Goal: Task Accomplishment & Management: Use online tool/utility

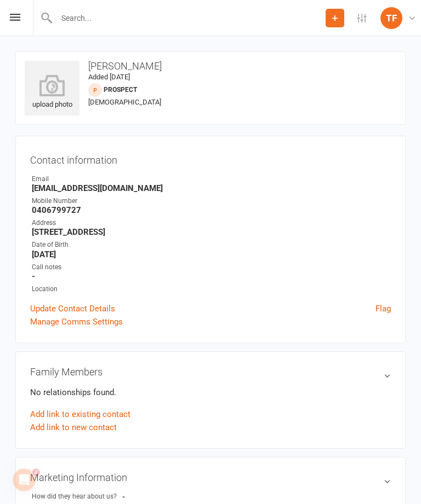
click at [24, 30] on div "Prospect Member Non-attending contact Class / event Appointment Grading event T…" at bounding box center [210, 18] width 421 height 36
click at [8, 9] on div "Prospect Member Non-attending contact Class / event Appointment Grading event T…" at bounding box center [210, 18] width 421 height 36
click at [14, 15] on icon at bounding box center [15, 17] width 10 height 7
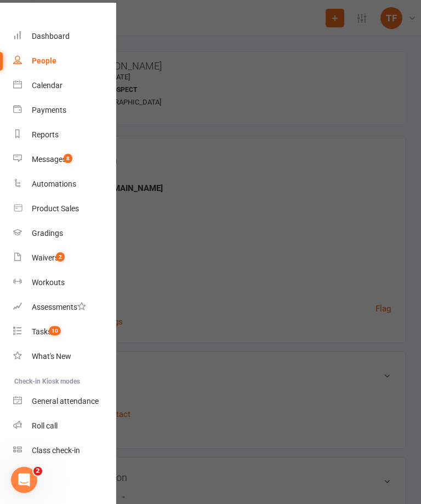
scroll to position [22, 0]
click at [49, 429] on div "Roll call" at bounding box center [45, 426] width 26 height 9
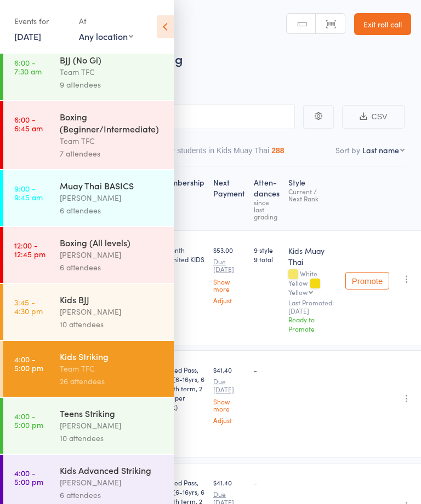
scroll to position [87, 0]
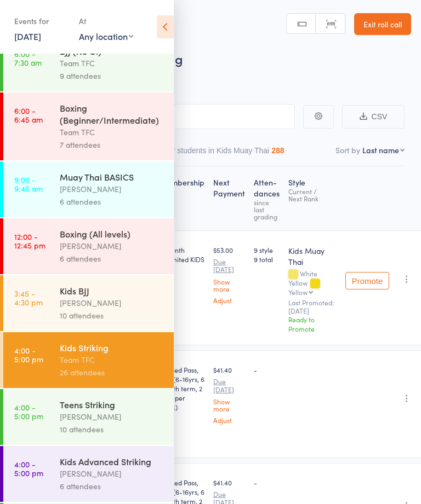
click at [144, 309] on div "[PERSON_NAME]" at bounding box center [112, 303] width 105 height 13
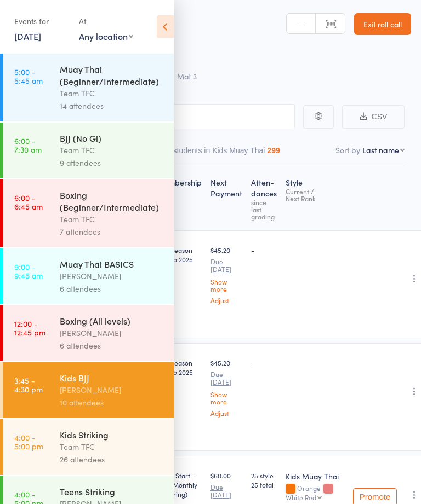
click at [158, 35] on icon at bounding box center [165, 26] width 17 height 23
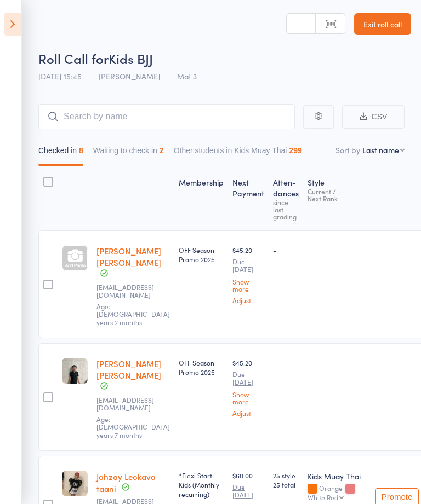
click at [159, 161] on button "Waiting to check in 2" at bounding box center [128, 153] width 71 height 25
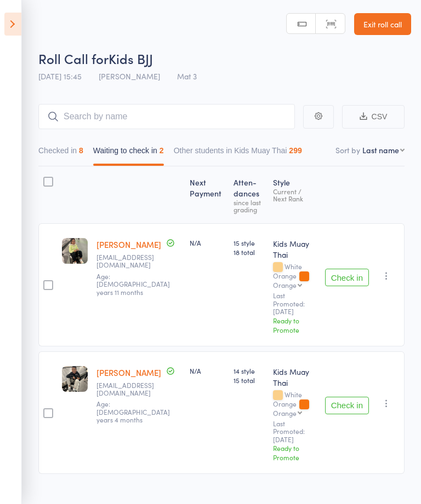
click at [349, 269] on button "Check in" at bounding box center [347, 278] width 44 height 18
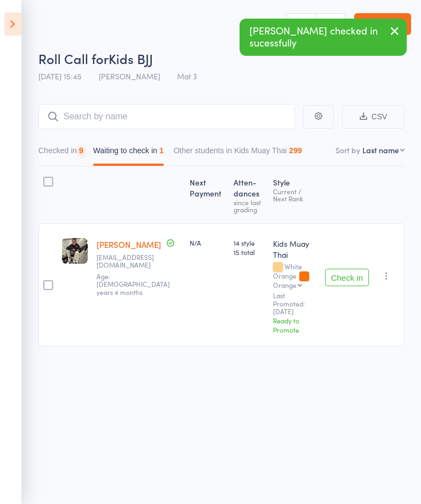
click at [354, 269] on button "Check in" at bounding box center [347, 278] width 44 height 18
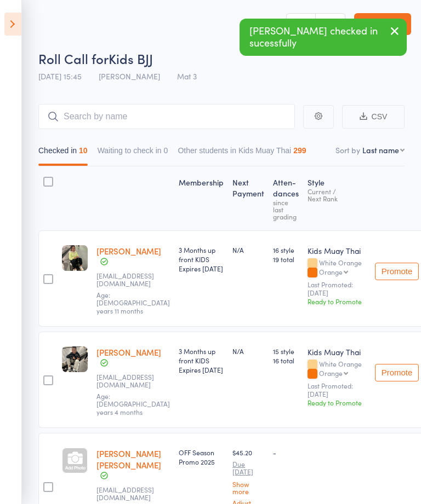
click at [13, 45] on aside "Events for 14 Aug, 2025 14 Aug, 2025 August 2025 Sun Mon Tue Wed Thu Fri Sat 31…" at bounding box center [11, 252] width 22 height 504
click at [14, 18] on icon at bounding box center [12, 24] width 17 height 23
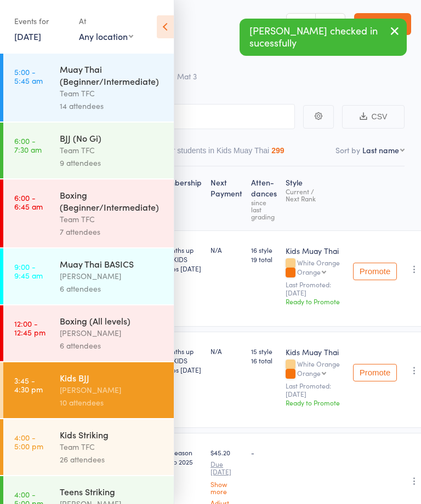
click at [130, 438] on div "Kids Striking" at bounding box center [112, 435] width 105 height 12
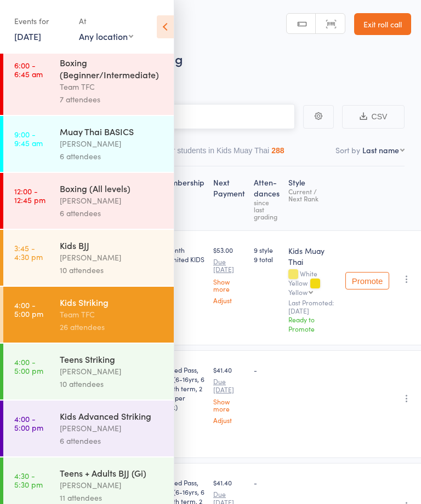
scroll to position [133, 0]
click at [173, 26] on icon at bounding box center [165, 26] width 17 height 23
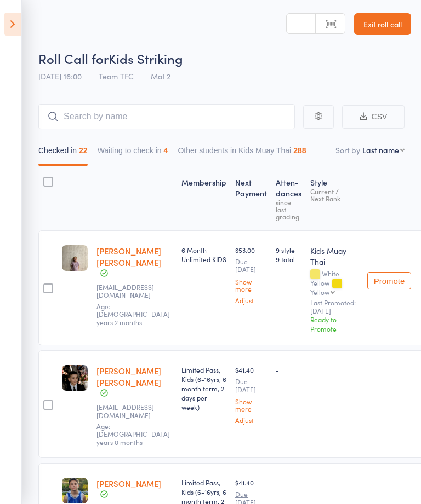
click at [160, 154] on button "Waiting to check in 4" at bounding box center [132, 153] width 71 height 25
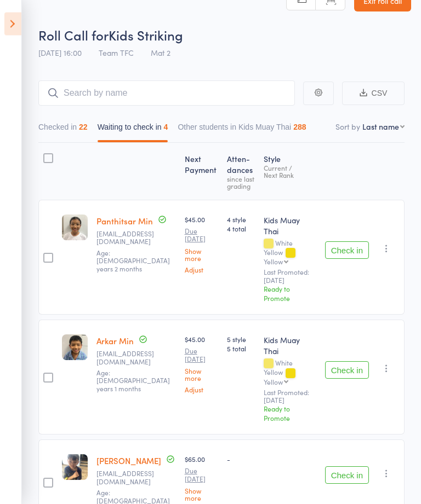
scroll to position [24, 0]
click at [341, 467] on button "Check in" at bounding box center [347, 476] width 44 height 18
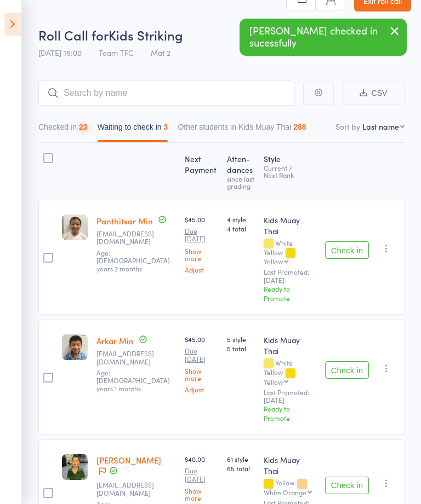
scroll to position [3, 0]
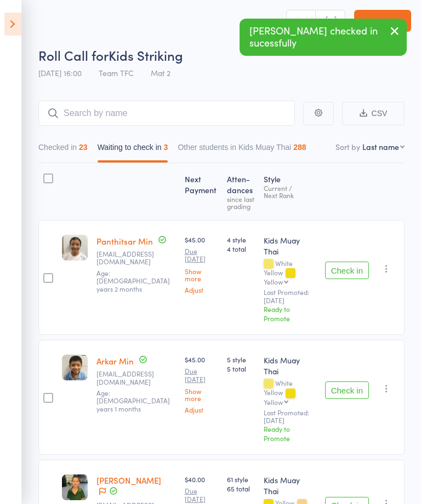
click at [349, 497] on button "Check in" at bounding box center [347, 506] width 44 height 18
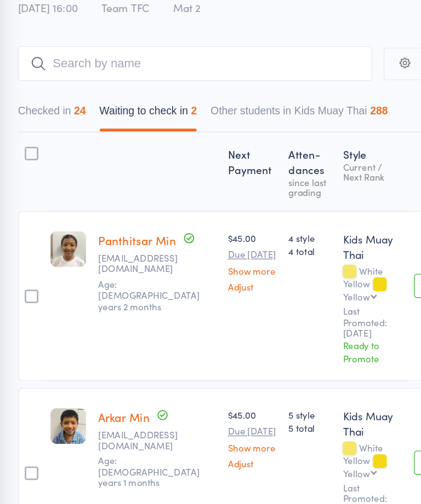
scroll to position [0, 0]
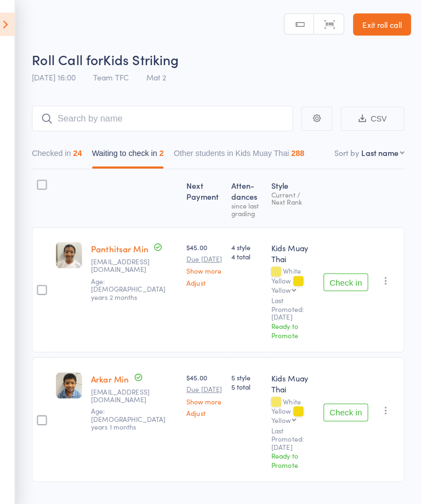
click at [385, 397] on button "button" at bounding box center [386, 403] width 13 height 13
click at [351, 397] on button "Check in" at bounding box center [347, 406] width 44 height 18
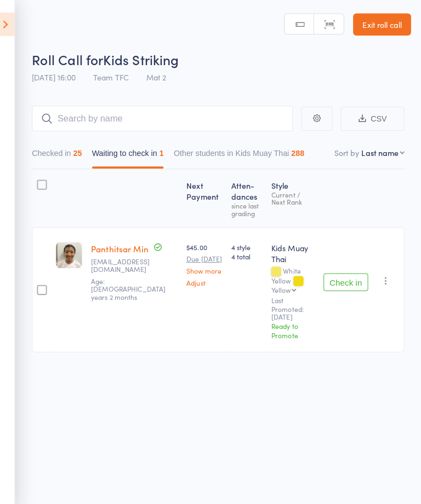
click at [343, 269] on button "Check in" at bounding box center [347, 278] width 44 height 18
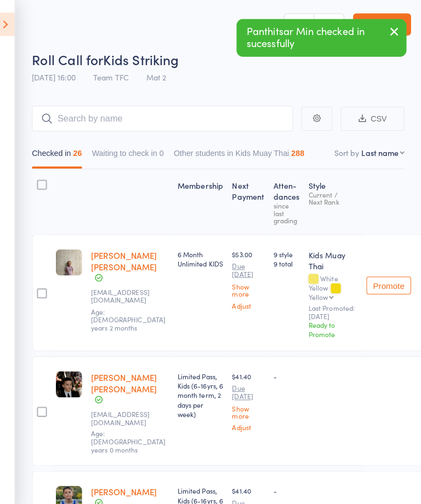
click at [9, 22] on icon at bounding box center [12, 24] width 17 height 23
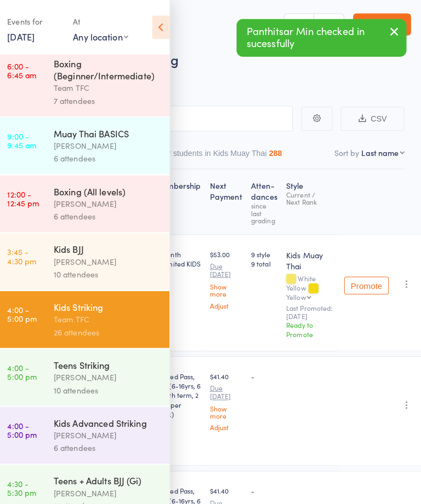
click at [125, 377] on div "[PERSON_NAME]" at bounding box center [112, 371] width 105 height 13
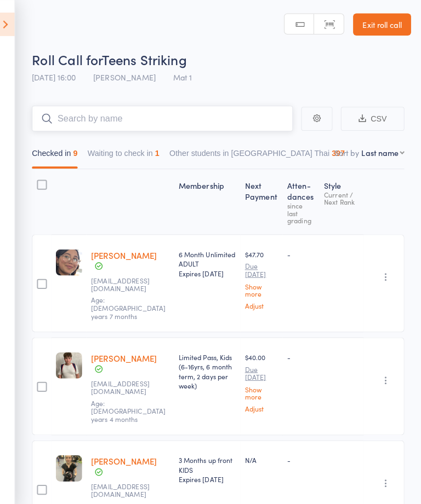
click at [151, 154] on button "Waiting to check in 1" at bounding box center [128, 153] width 71 height 25
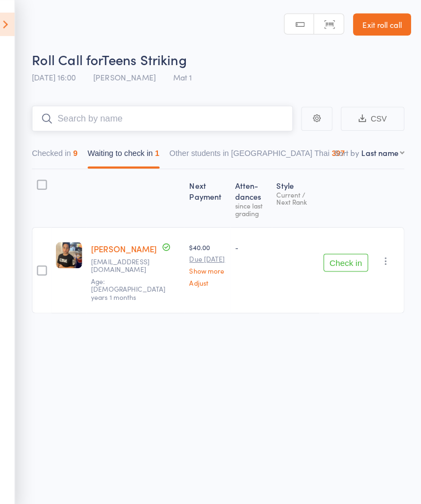
click at [65, 157] on button "Checked in 9" at bounding box center [60, 153] width 45 height 25
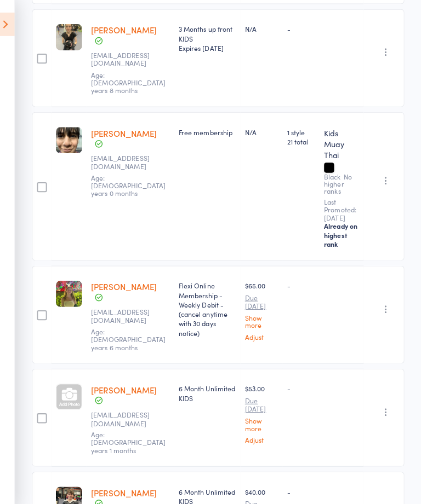
scroll to position [426, 0]
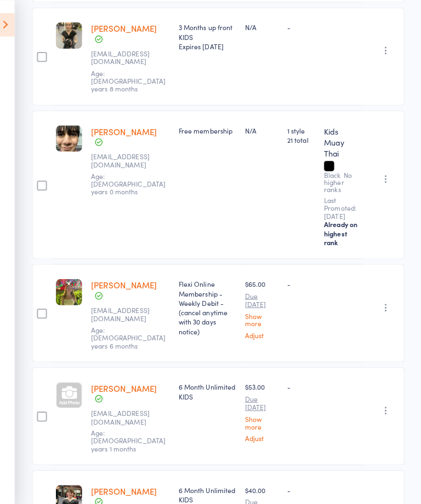
click at [70, 376] on div at bounding box center [75, 389] width 26 height 26
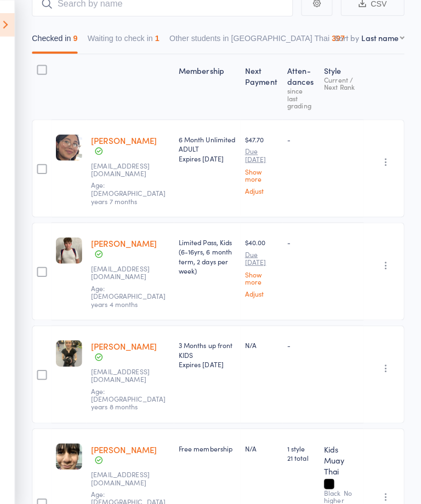
scroll to position [0, 0]
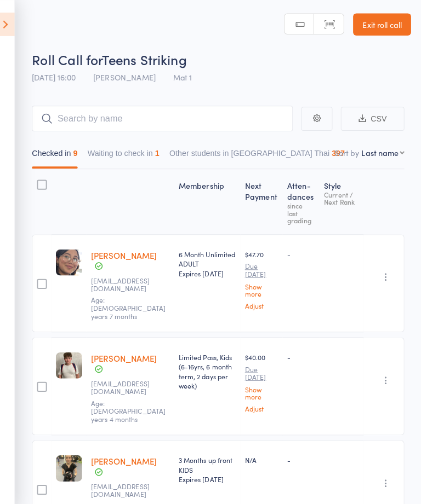
click at [137, 148] on button "Waiting to check in 1" at bounding box center [128, 153] width 71 height 25
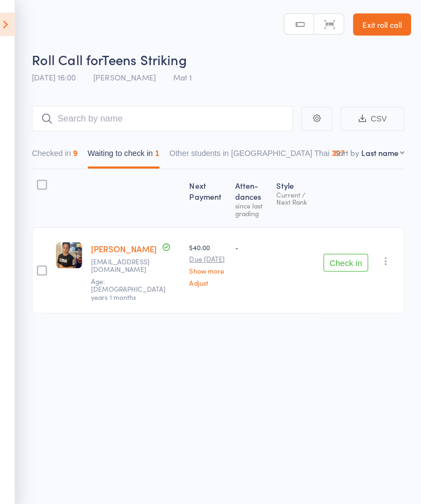
click at [4, 25] on icon at bounding box center [12, 24] width 17 height 23
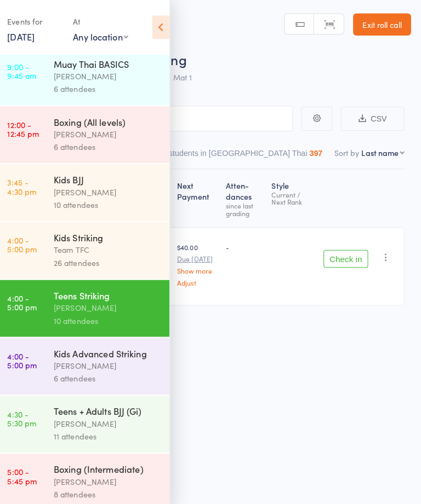
scroll to position [205, 0]
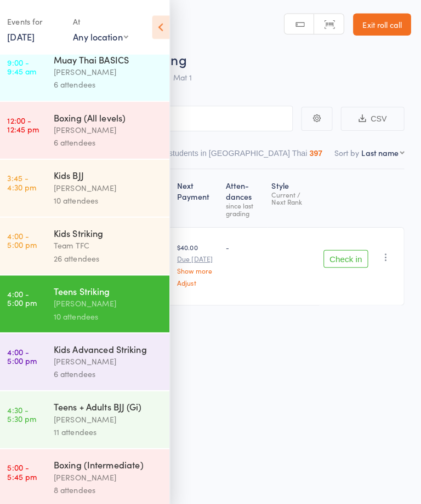
click at [132, 419] on div "[PERSON_NAME]" at bounding box center [112, 412] width 105 height 13
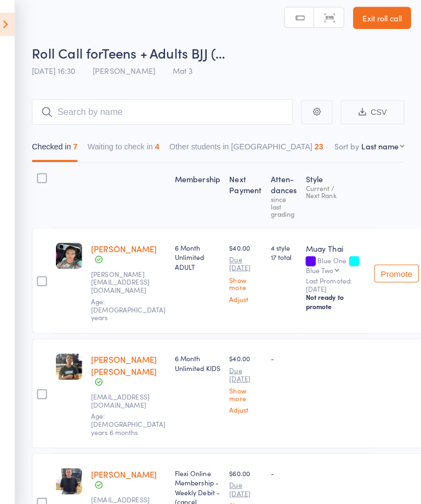
scroll to position [7, 0]
click at [115, 143] on button "Waiting to check in 4" at bounding box center [128, 146] width 71 height 25
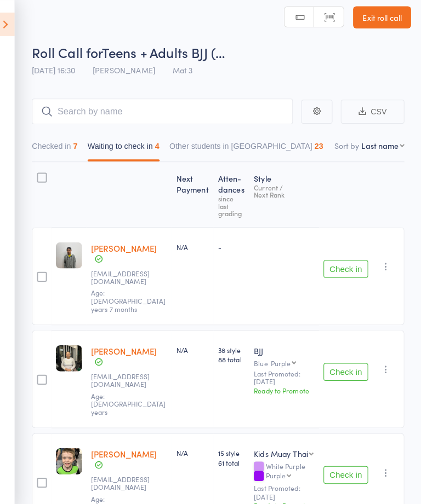
click at [343, 256] on button "Check in" at bounding box center [347, 265] width 44 height 18
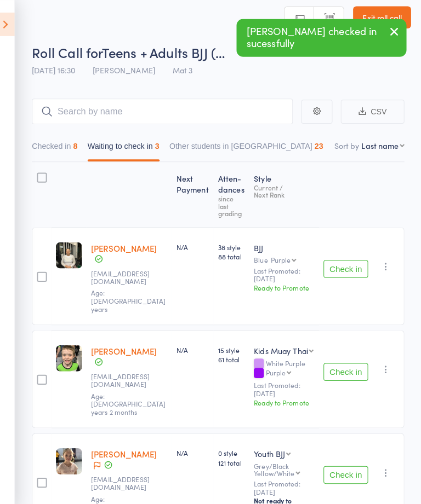
click at [338, 256] on button "Check in" at bounding box center [347, 265] width 44 height 18
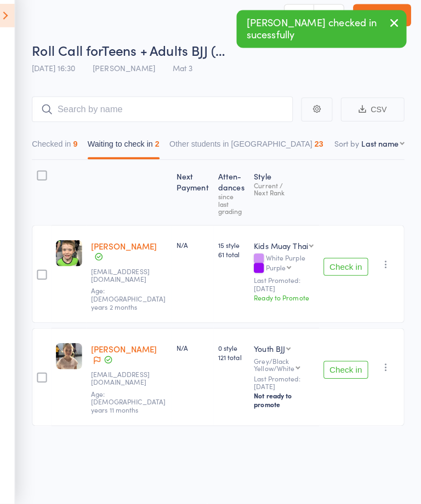
click at [337, 262] on button "Check in" at bounding box center [347, 271] width 44 height 18
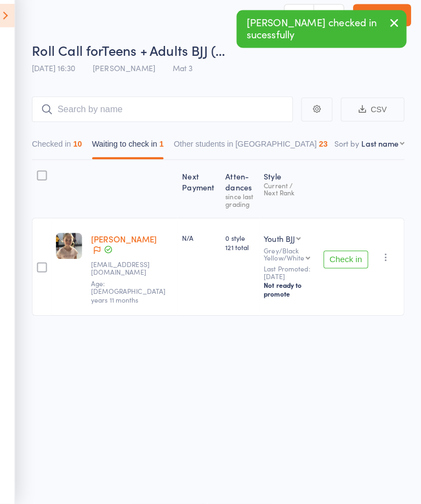
click at [346, 255] on button "Check in" at bounding box center [347, 264] width 44 height 18
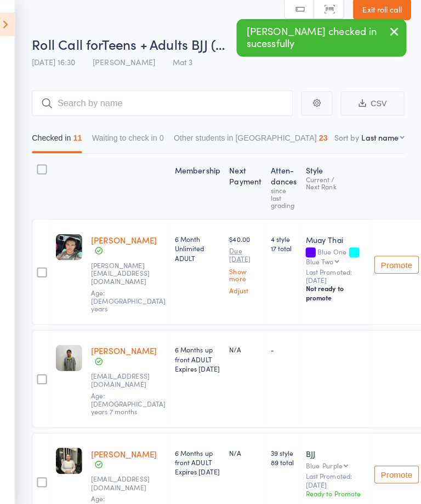
scroll to position [0, 0]
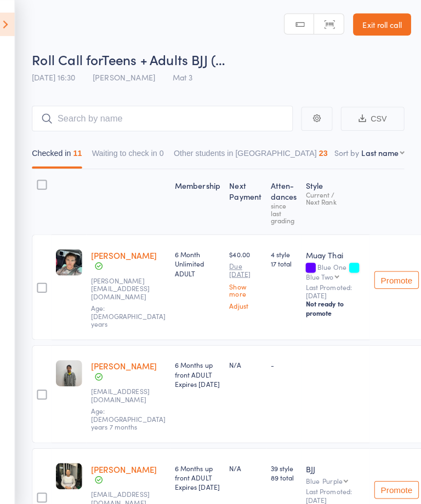
click at [11, 26] on icon at bounding box center [12, 24] width 17 height 23
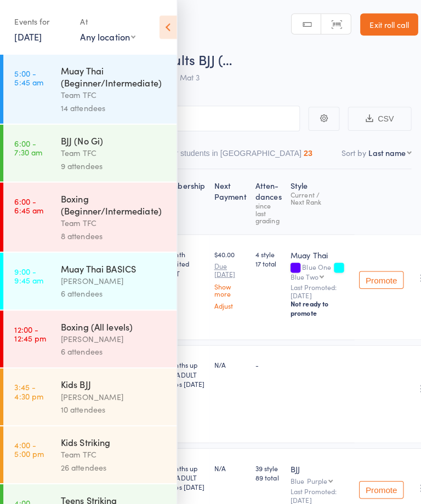
click at [165, 28] on icon at bounding box center [165, 26] width 17 height 23
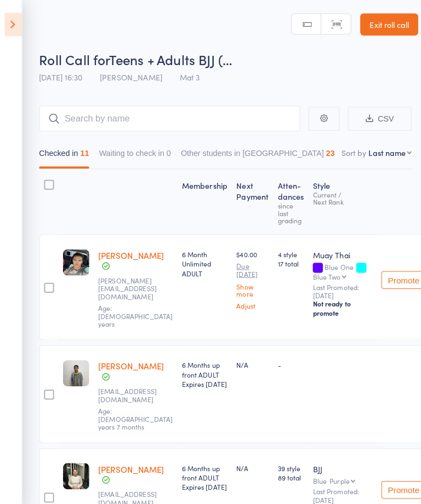
click at [8, 28] on icon at bounding box center [12, 24] width 17 height 23
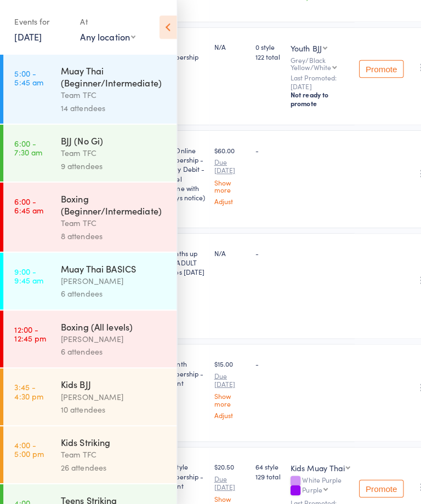
scroll to position [730, 0]
click at [162, 36] on icon at bounding box center [165, 26] width 17 height 23
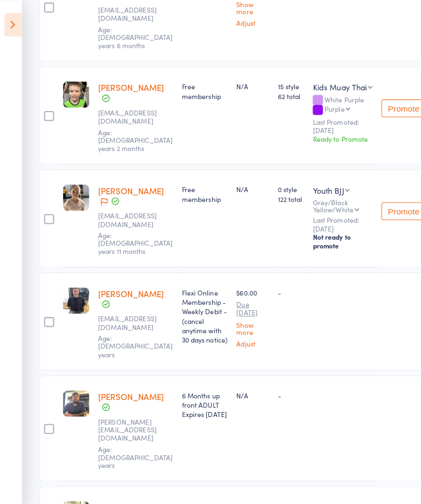
scroll to position [0, 0]
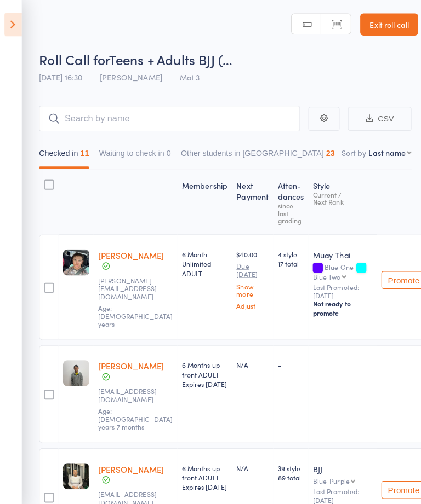
click at [14, 18] on icon at bounding box center [12, 24] width 17 height 23
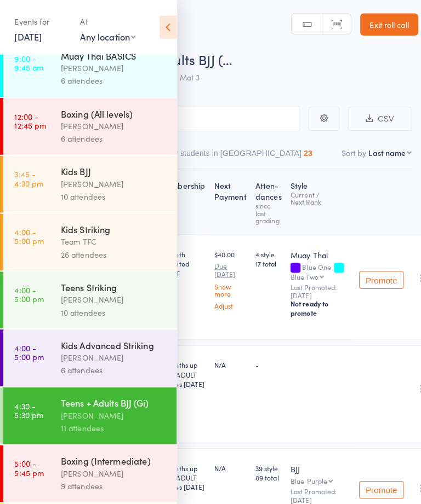
scroll to position [205, 0]
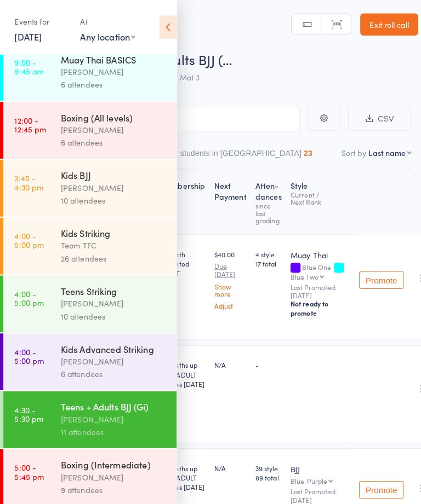
click at [78, 248] on div "Team TFC" at bounding box center [112, 242] width 105 height 13
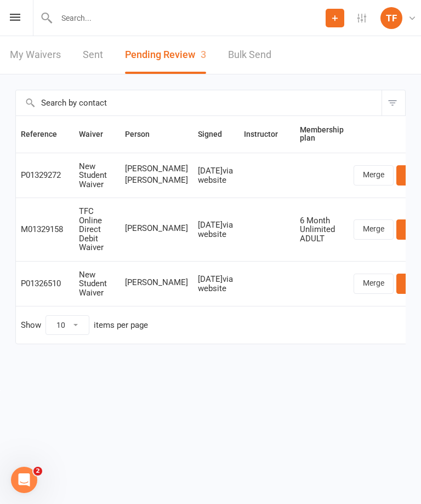
click at [15, 18] on icon at bounding box center [15, 17] width 10 height 7
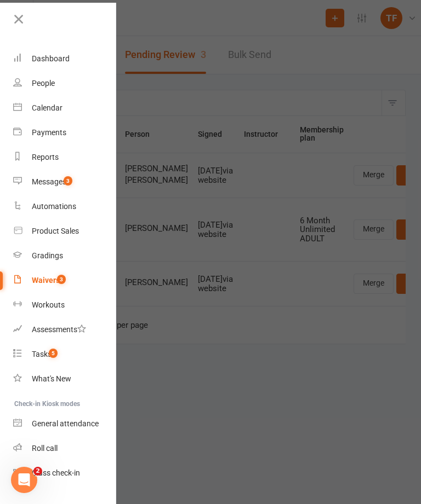
click at [61, 58] on div "Dashboard" at bounding box center [51, 58] width 38 height 9
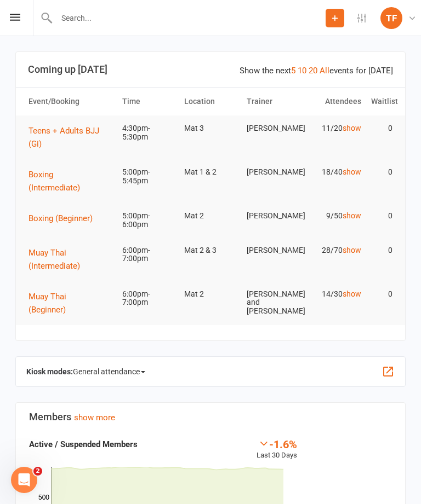
click at [145, 371] on span at bounding box center [143, 372] width 4 height 2
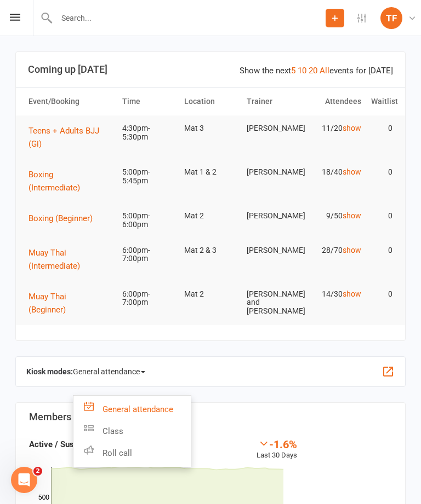
click at [125, 443] on link "Roll call" at bounding box center [131, 454] width 117 height 22
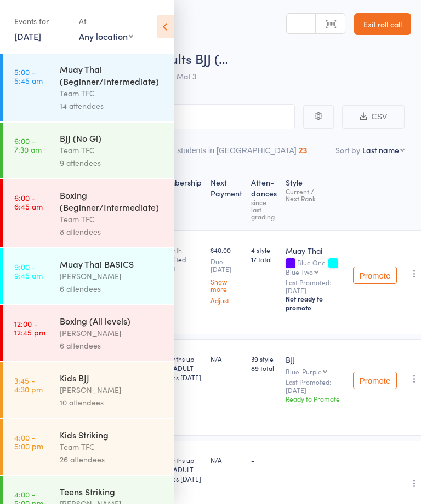
click at [167, 26] on icon at bounding box center [165, 26] width 17 height 23
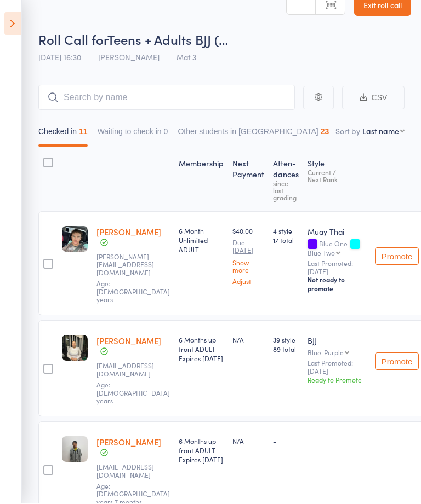
click at [15, 20] on icon at bounding box center [12, 24] width 17 height 23
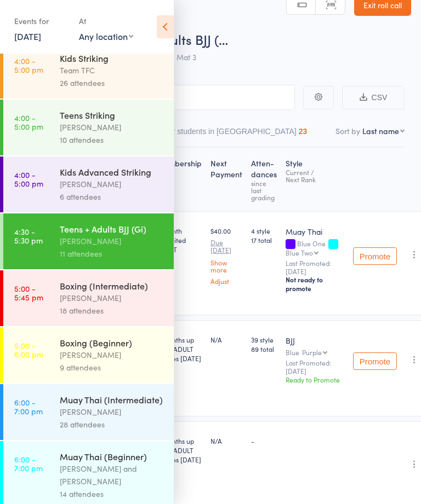
scroll to position [377, 0]
click at [65, 305] on div "[PERSON_NAME]" at bounding box center [112, 298] width 105 height 13
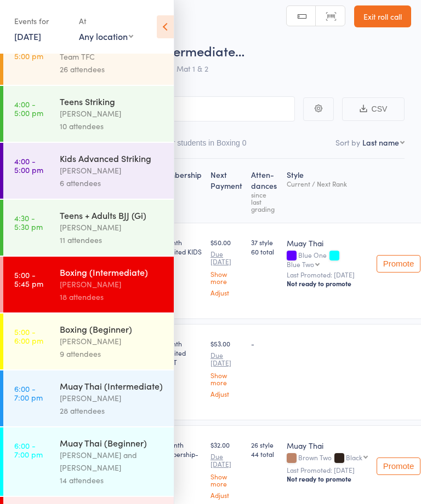
scroll to position [389, 0]
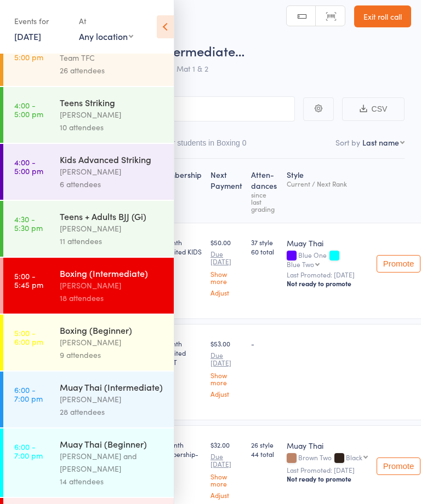
click at [71, 349] on div "[PERSON_NAME]" at bounding box center [112, 342] width 105 height 13
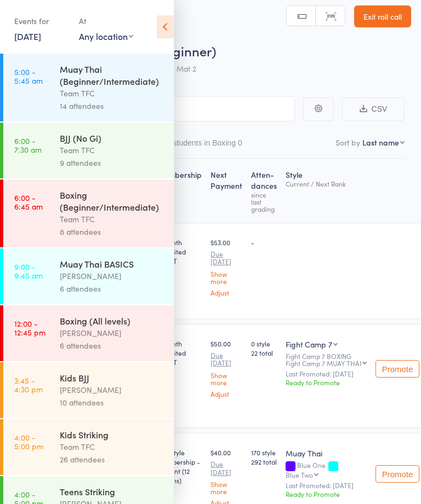
click at [163, 26] on icon at bounding box center [165, 26] width 17 height 23
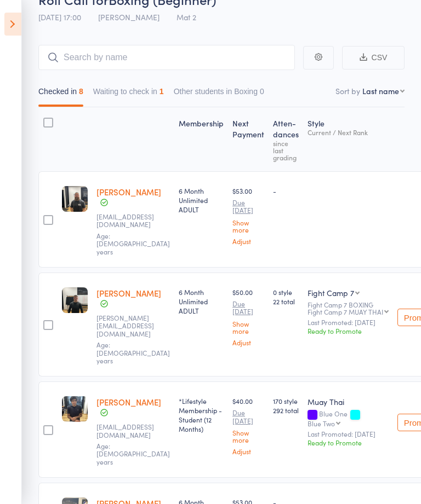
scroll to position [60, 0]
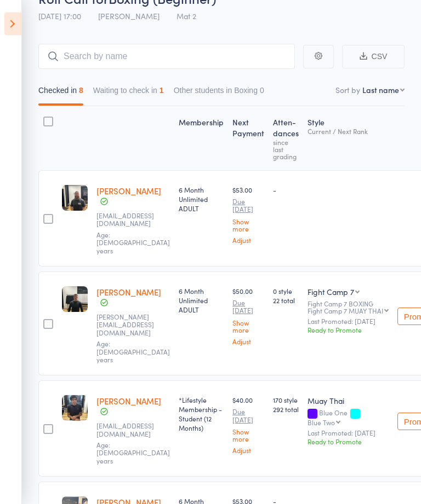
click at [15, 22] on icon at bounding box center [12, 24] width 17 height 23
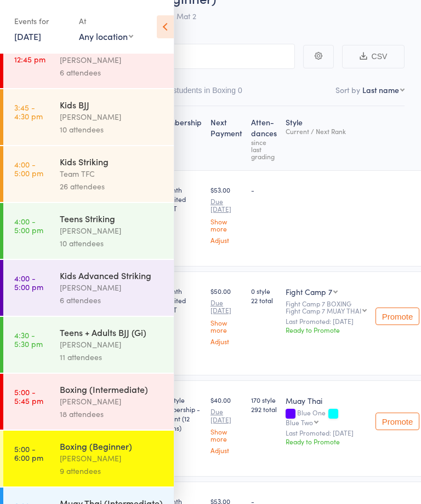
scroll to position [294, 0]
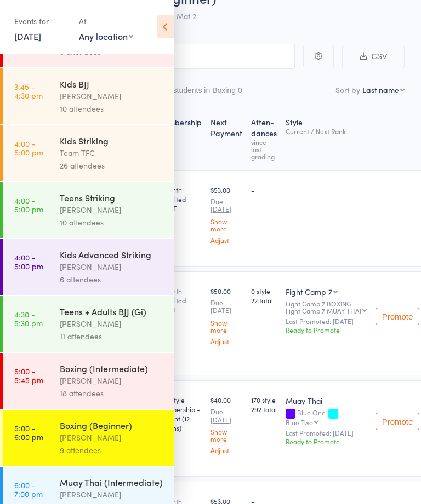
click at [82, 387] on div "[PERSON_NAME]" at bounding box center [112, 381] width 105 height 13
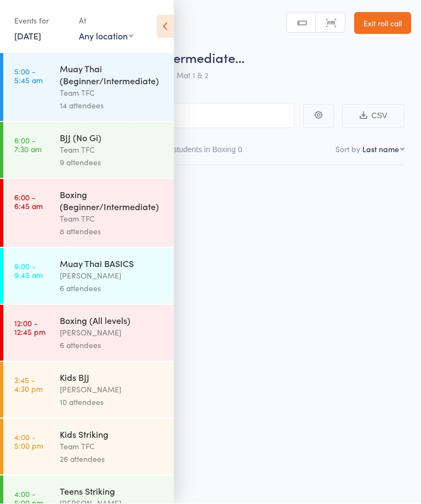
scroll to position [8, 0]
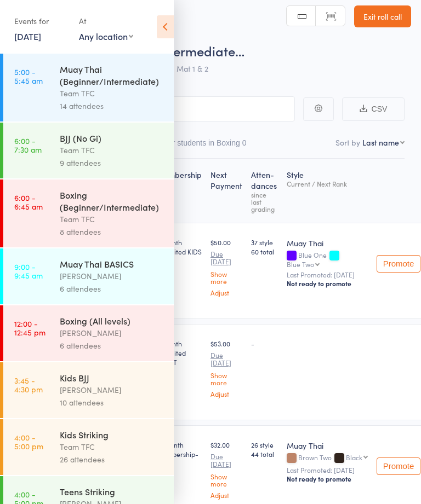
click at [168, 33] on icon at bounding box center [165, 26] width 17 height 23
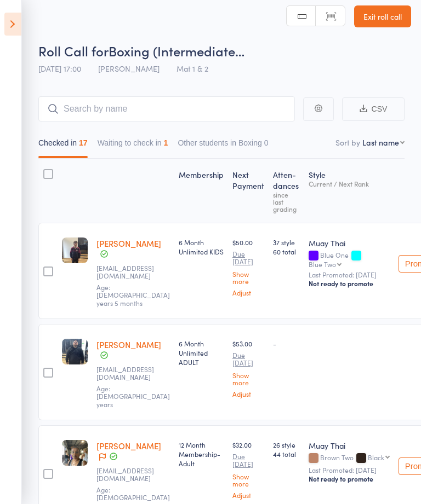
click at [148, 154] on button "Waiting to check in 1" at bounding box center [132, 145] width 71 height 25
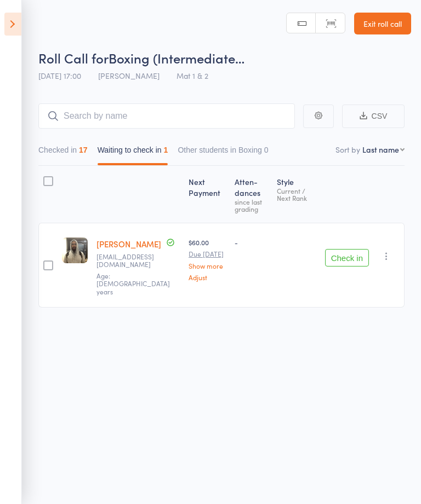
click at [384, 473] on div "Roll Call for Boxing (Intermediate… [DATE] 17:00 [PERSON_NAME] Mat 1 & 2 Manual…" at bounding box center [210, 251] width 421 height 504
click at [349, 482] on div "Roll Call for Boxing (Intermediate… [DATE] 17:00 [PERSON_NAME] Mat 1 & 2 Manual…" at bounding box center [210, 251] width 421 height 504
click at [73, 146] on button "Checked in 17" at bounding box center [62, 152] width 49 height 25
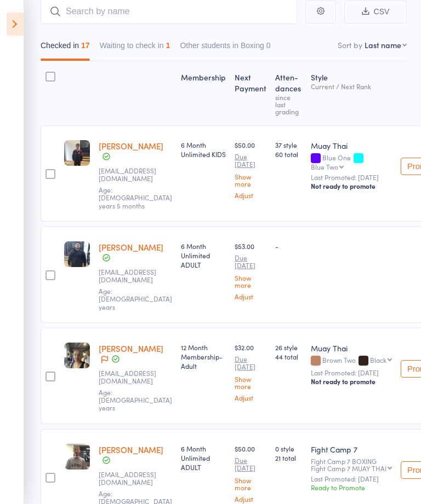
scroll to position [0, 0]
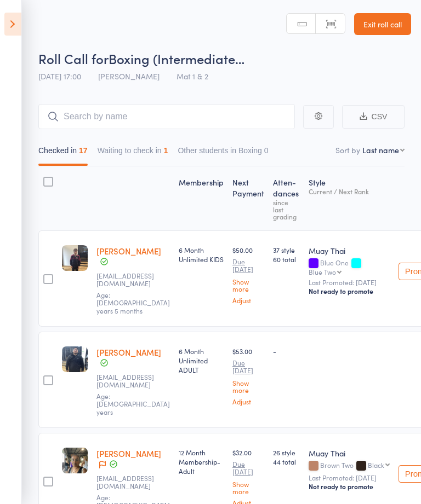
click at [20, 25] on icon at bounding box center [12, 24] width 17 height 23
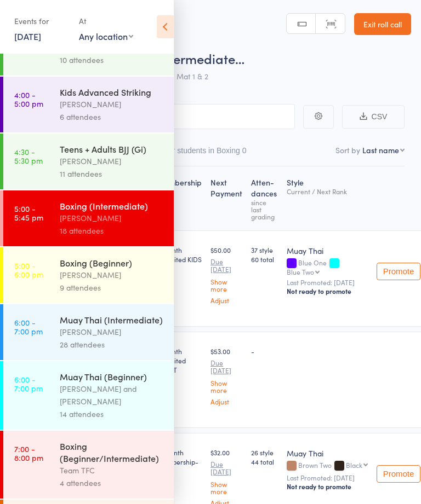
scroll to position [456, 0]
click at [55, 295] on link "5:00 - 6:00 pm Boxing (Beginner) [PERSON_NAME] 9 attendees" at bounding box center [88, 276] width 170 height 56
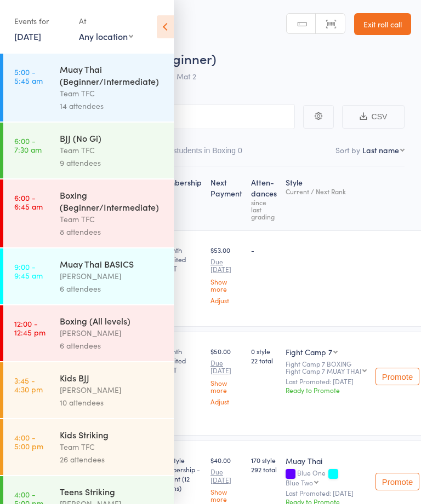
click at [165, 27] on icon at bounding box center [165, 26] width 17 height 23
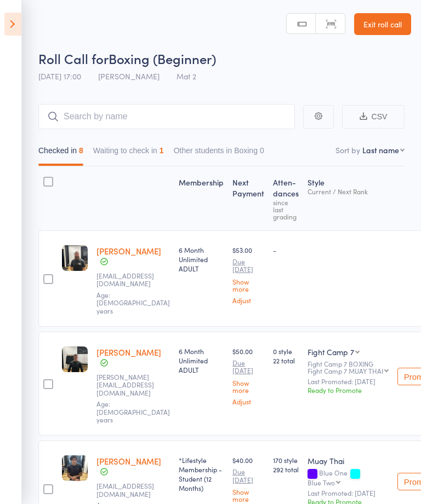
click at [15, 26] on icon at bounding box center [12, 24] width 17 height 23
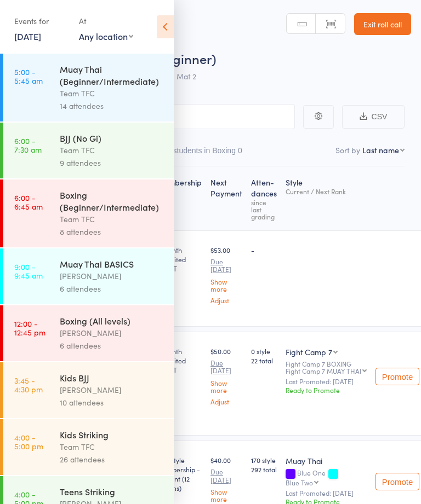
click at [232, 59] on div "Roll Call for Boxing (Beginner)" at bounding box center [224, 58] width 372 height 18
click at [158, 31] on icon at bounding box center [165, 26] width 17 height 23
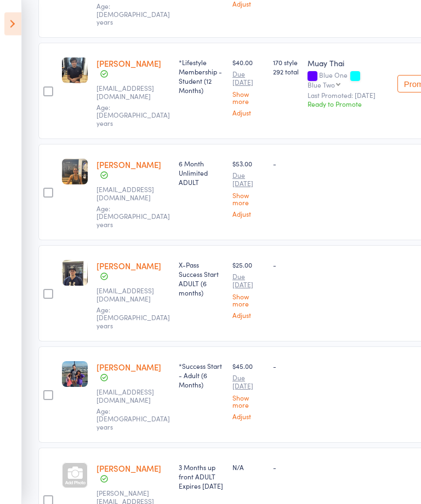
scroll to position [455, 0]
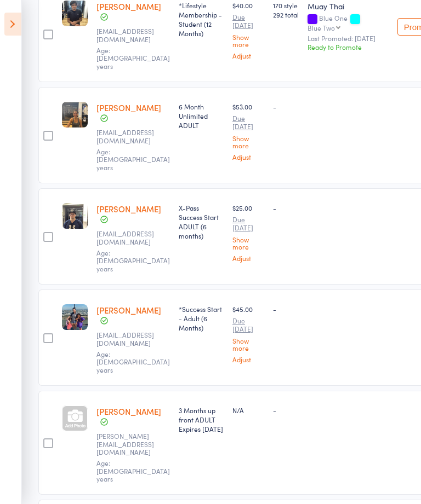
click at [75, 406] on div at bounding box center [75, 419] width 26 height 26
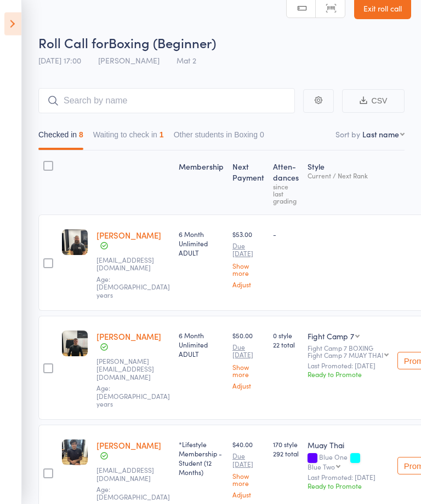
scroll to position [0, 0]
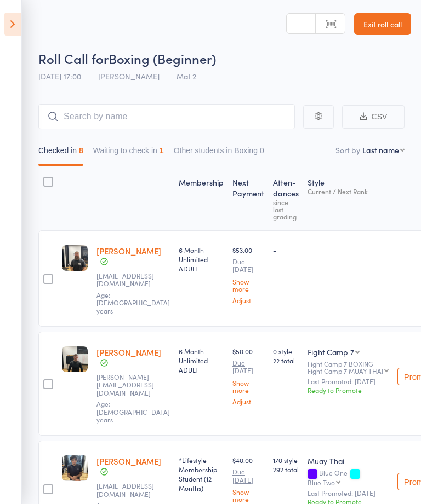
click at [18, 24] on icon at bounding box center [12, 24] width 17 height 23
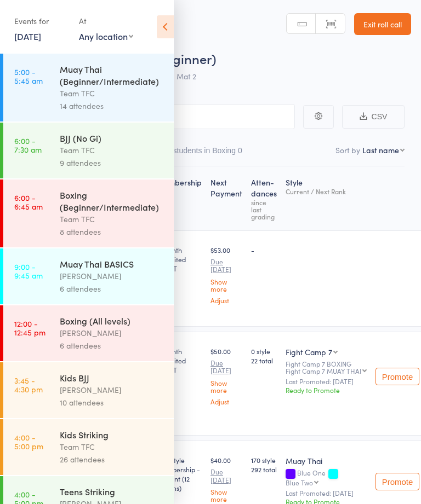
click at [162, 31] on icon at bounding box center [165, 26] width 17 height 23
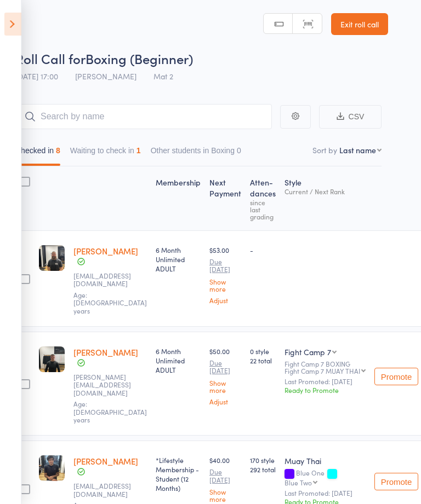
click at [15, 26] on icon at bounding box center [12, 24] width 17 height 23
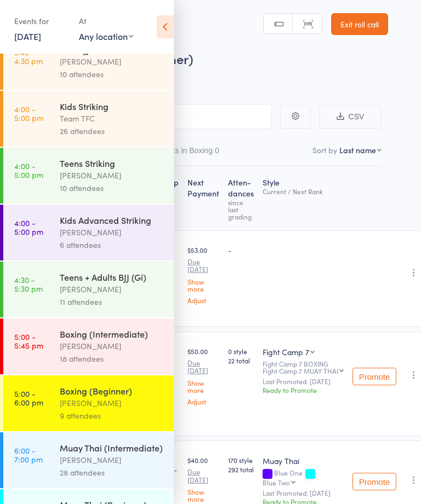
scroll to position [326, 0]
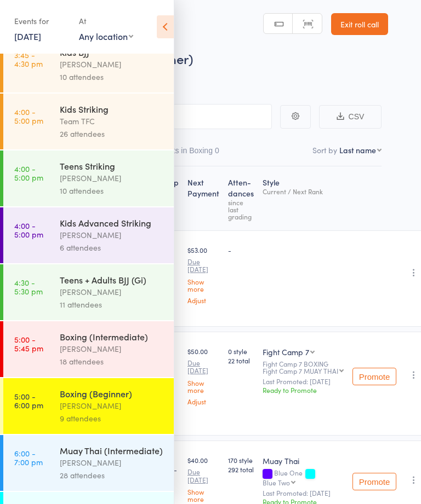
click at [55, 366] on link "5:00 - 5:45 pm Boxing (Intermediate) [PERSON_NAME] 18 attendees" at bounding box center [88, 350] width 170 height 56
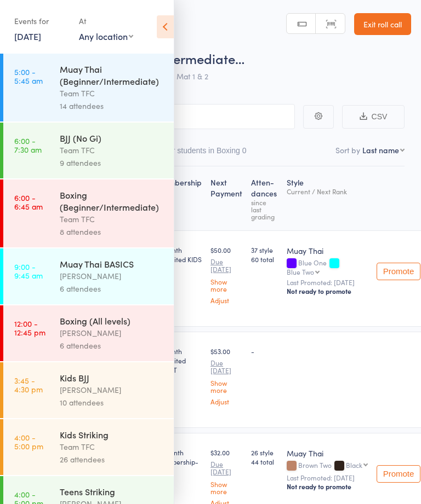
click at [158, 30] on icon at bounding box center [165, 26] width 17 height 23
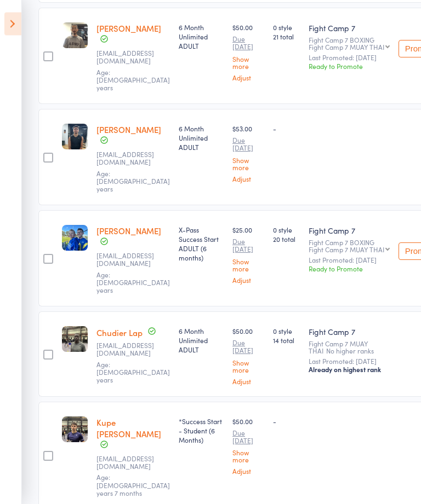
scroll to position [527, 0]
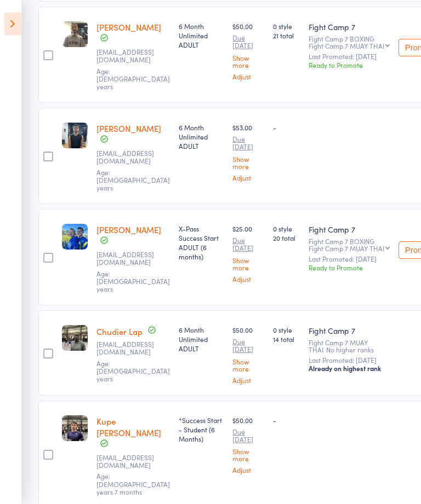
click at [48, 349] on div at bounding box center [48, 354] width 10 height 10
click at [45, 351] on input "checkbox" at bounding box center [45, 351] width 0 height 0
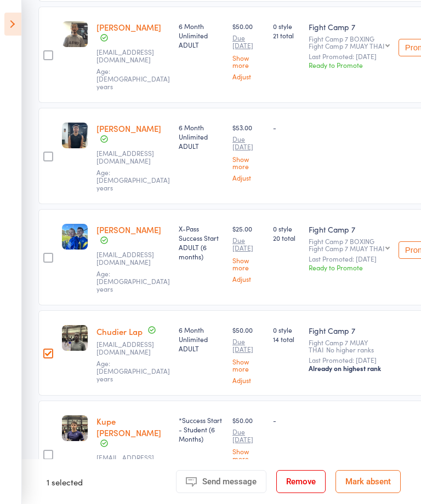
click at [50, 349] on div at bounding box center [48, 354] width 10 height 10
click at [45, 351] on input "checkbox" at bounding box center [45, 351] width 0 height 0
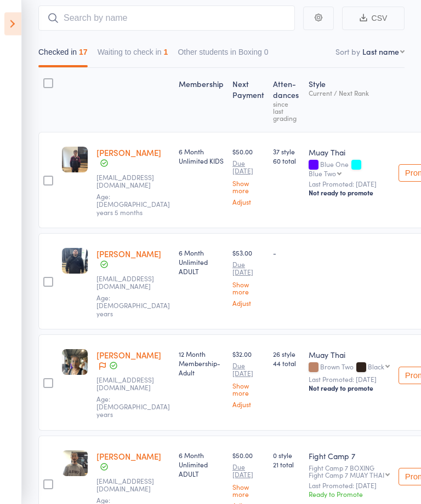
scroll to position [99, 0]
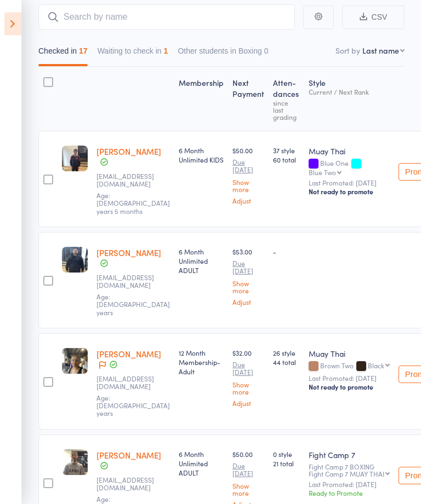
click at [46, 175] on div at bounding box center [48, 180] width 10 height 10
click at [45, 177] on input "checkbox" at bounding box center [45, 177] width 0 height 0
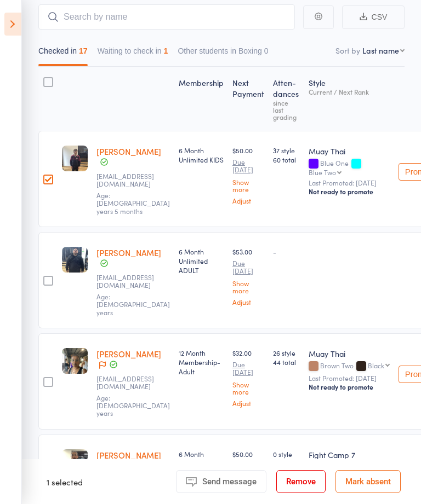
scroll to position [106, 0]
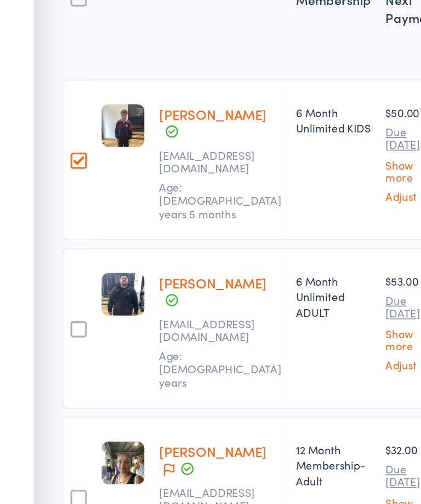
click at [50, 269] on div at bounding box center [48, 274] width 10 height 10
click at [45, 271] on input "checkbox" at bounding box center [45, 271] width 0 height 0
click at [45, 371] on div at bounding box center [48, 376] width 10 height 10
click at [45, 372] on input "checkbox" at bounding box center [45, 372] width 0 height 0
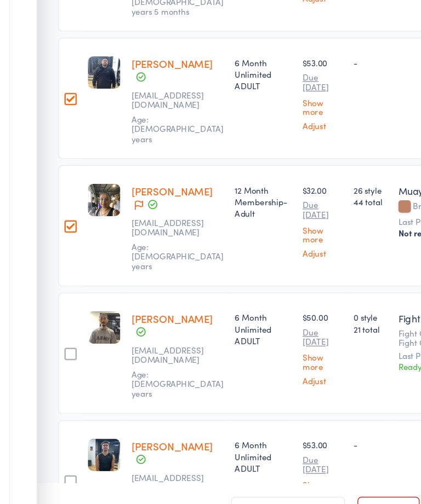
scroll to position [227, 0]
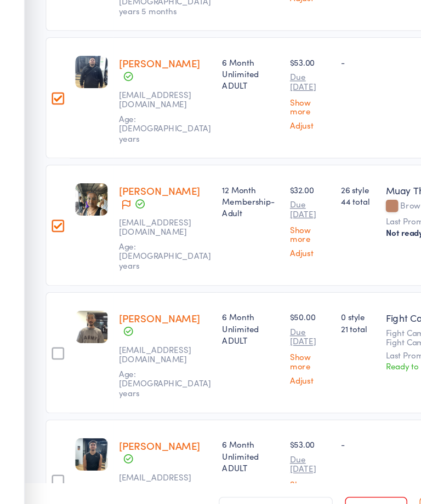
click at [43, 352] on div at bounding box center [48, 357] width 10 height 10
click at [45, 353] on input "checkbox" at bounding box center [45, 353] width 0 height 0
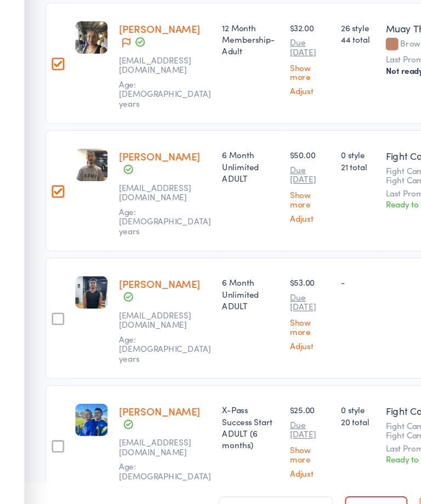
scroll to position [420, 0]
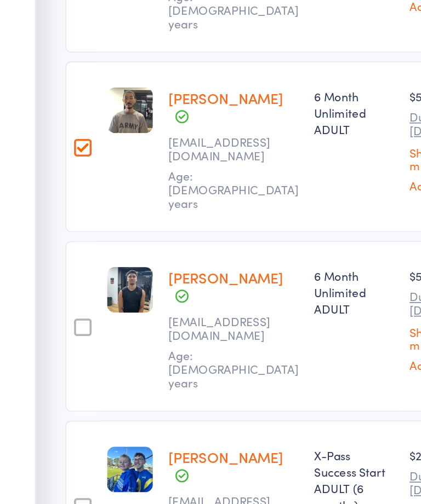
click at [43, 260] on div at bounding box center [48, 265] width 10 height 10
click at [45, 261] on input "checkbox" at bounding box center [45, 261] width 0 height 0
click at [47, 361] on div at bounding box center [48, 366] width 10 height 10
click at [45, 363] on input "checkbox" at bounding box center [45, 363] width 0 height 0
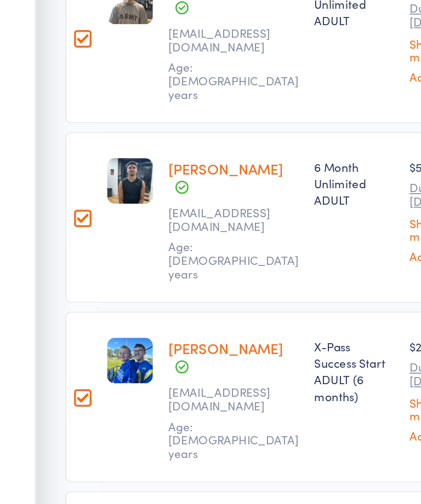
click at [47, 457] on div at bounding box center [48, 462] width 10 height 10
click at [45, 458] on input "checkbox" at bounding box center [45, 458] width 0 height 0
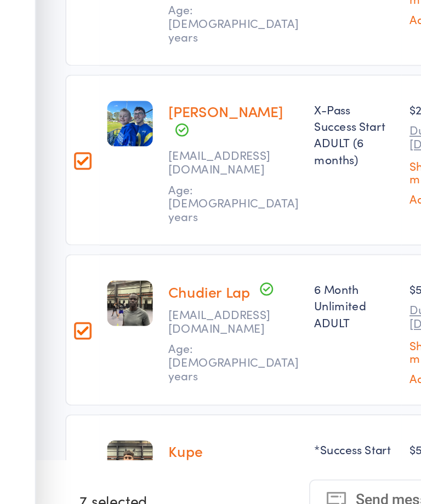
scroll to position [496, 0]
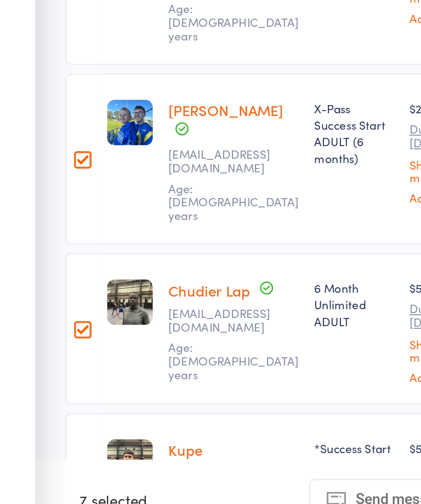
click at [49, 483] on div at bounding box center [48, 488] width 10 height 10
click at [45, 484] on input "checkbox" at bounding box center [45, 484] width 0 height 0
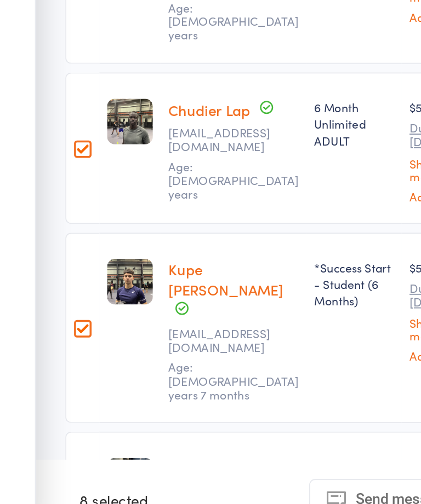
scroll to position [641, 0]
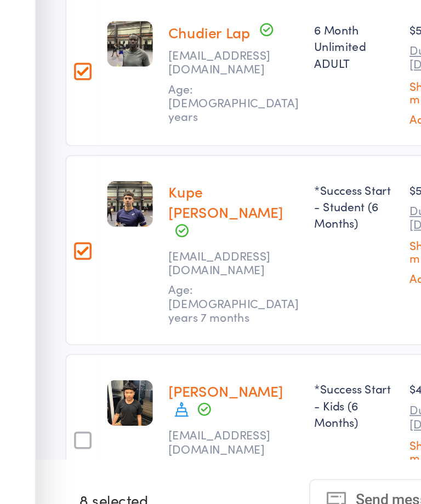
click at [47, 444] on div at bounding box center [48, 449] width 10 height 10
click at [45, 445] on input "checkbox" at bounding box center [45, 445] width 0 height 0
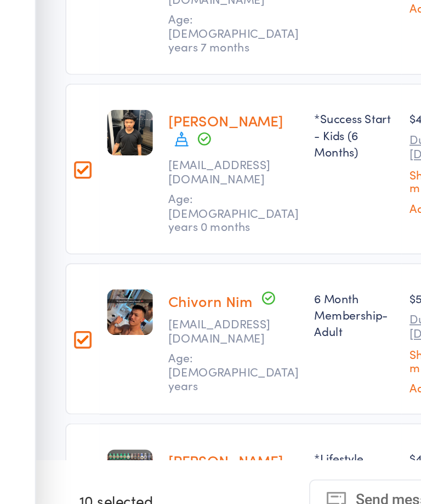
scroll to position [807, 0]
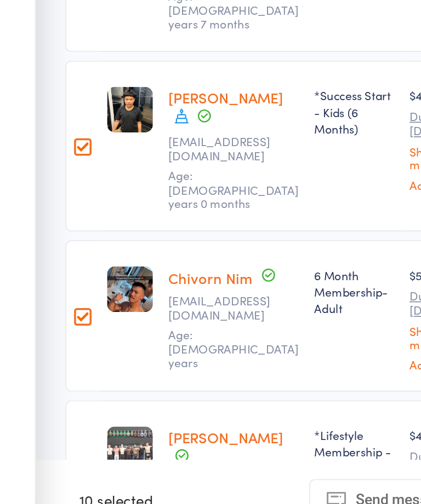
click at [48, 470] on div at bounding box center [48, 475] width 10 height 10
click at [45, 472] on input "checkbox" at bounding box center [45, 472] width 0 height 0
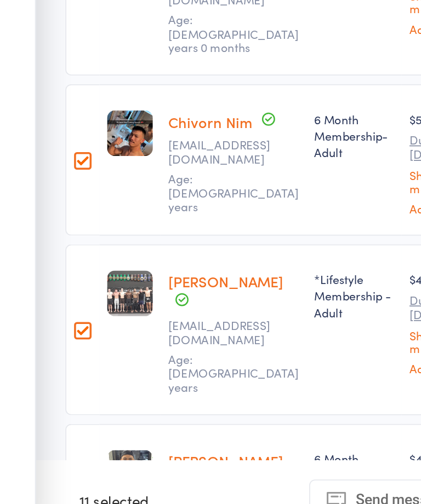
scroll to position [896, 0]
click at [47, 483] on div at bounding box center [48, 488] width 10 height 10
click at [45, 484] on input "checkbox" at bounding box center [45, 484] width 0 height 0
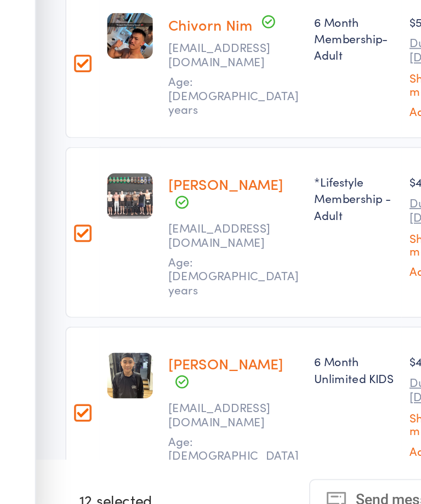
scroll to position [978, 0]
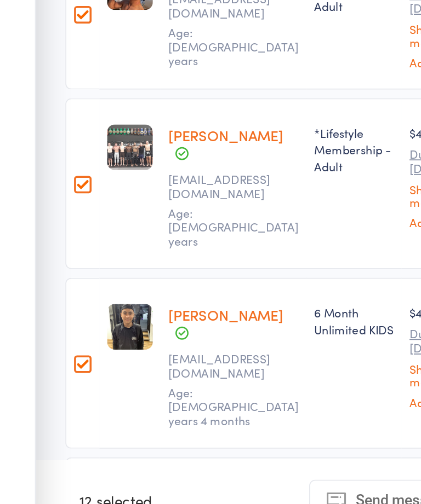
click at [48, 502] on div at bounding box center [48, 507] width 10 height 10
click at [45, 503] on input "checkbox" at bounding box center [45, 503] width 0 height 0
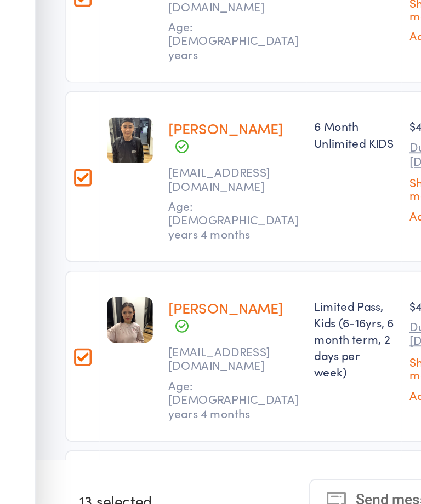
scroll to position [1083, 0]
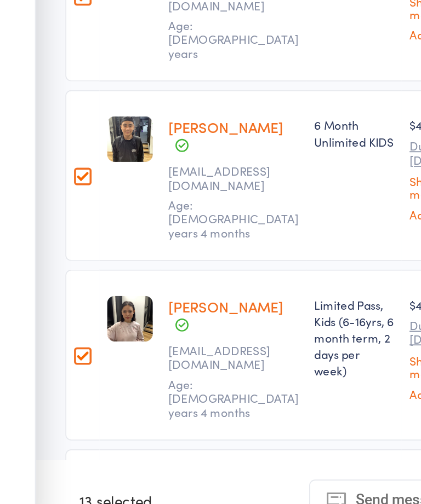
click at [43, 497] on div at bounding box center [48, 502] width 10 height 10
click at [45, 499] on input "checkbox" at bounding box center [45, 499] width 0 height 0
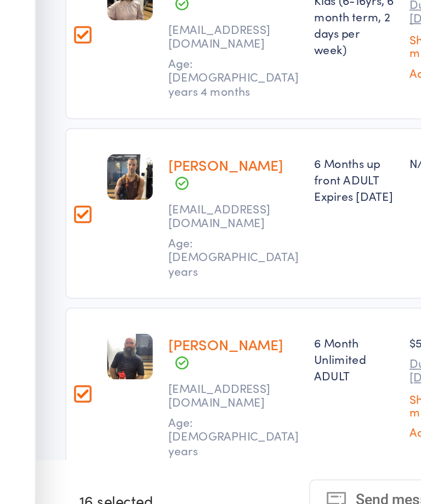
scroll to position [1277, 0]
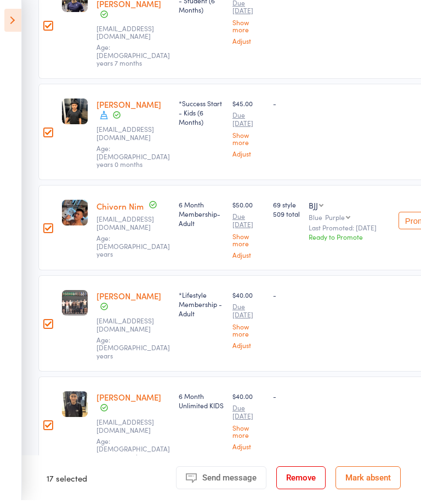
click at [18, 21] on icon at bounding box center [12, 24] width 17 height 23
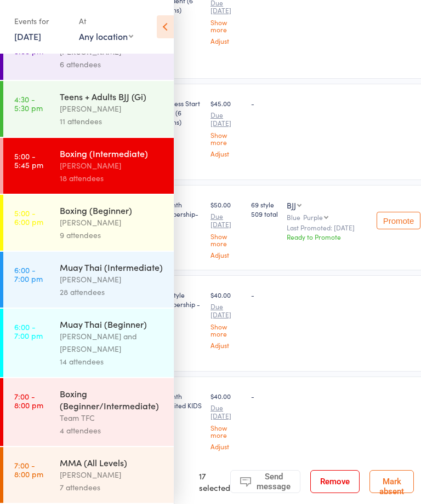
scroll to position [508, 0]
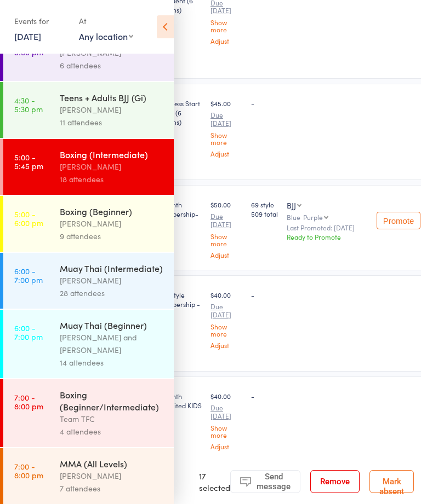
click at [76, 243] on div "9 attendees" at bounding box center [112, 236] width 105 height 13
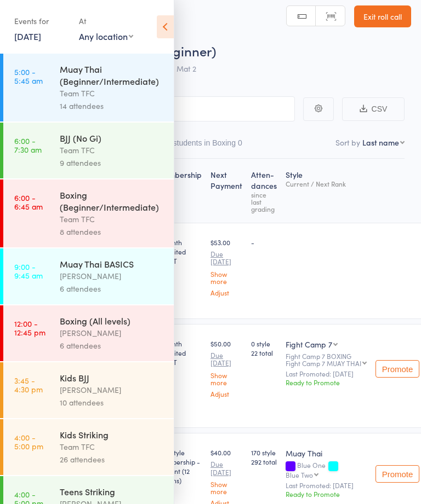
click at [164, 29] on icon at bounding box center [165, 26] width 17 height 23
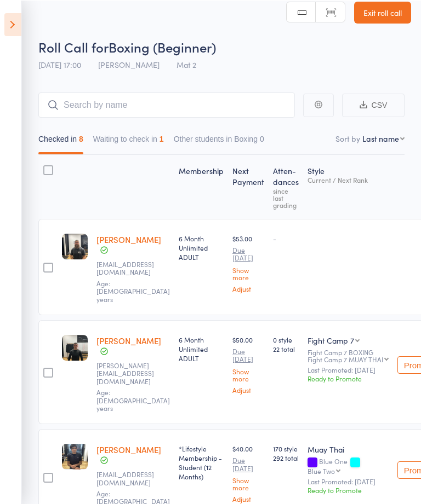
scroll to position [27, 0]
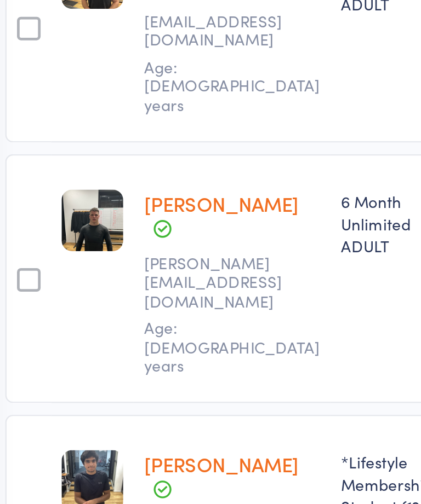
click at [43, 352] on div at bounding box center [48, 357] width 10 height 10
click at [45, 354] on input "checkbox" at bounding box center [45, 354] width 0 height 0
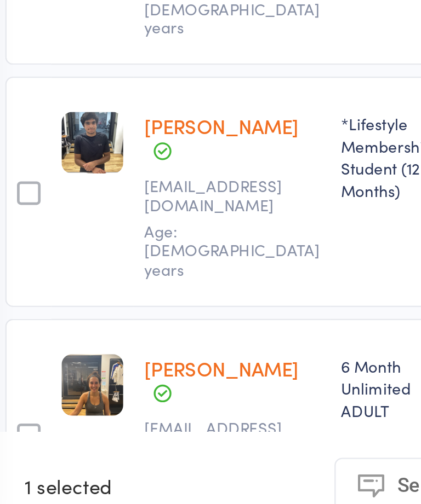
scroll to position [159, 0]
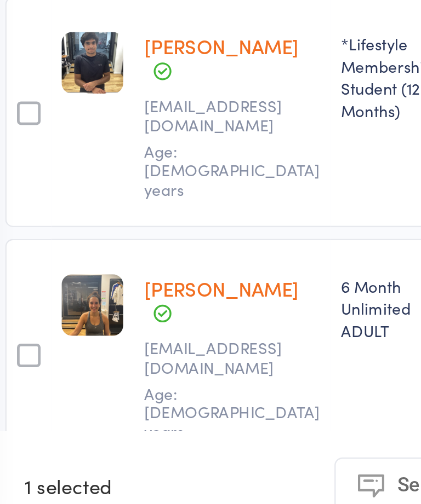
click at [43, 423] on div at bounding box center [48, 428] width 10 height 10
click at [45, 424] on input "checkbox" at bounding box center [45, 424] width 0 height 0
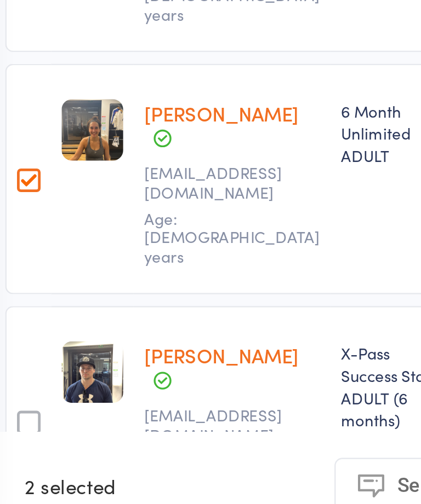
scroll to position [237, 0]
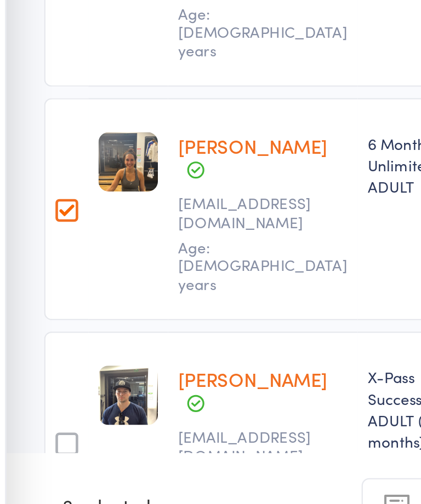
click at [43, 451] on div at bounding box center [48, 456] width 10 height 10
click at [45, 452] on input "checkbox" at bounding box center [45, 452] width 0 height 0
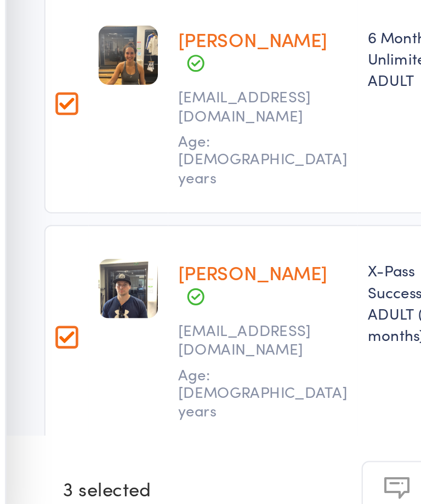
scroll to position [344, 0]
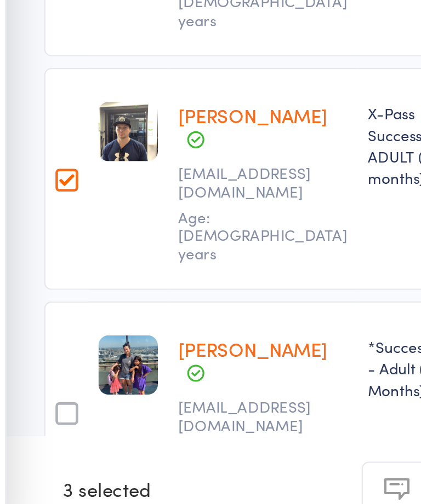
click at [43, 445] on div at bounding box center [48, 450] width 10 height 10
click at [45, 446] on input "checkbox" at bounding box center [45, 446] width 0 height 0
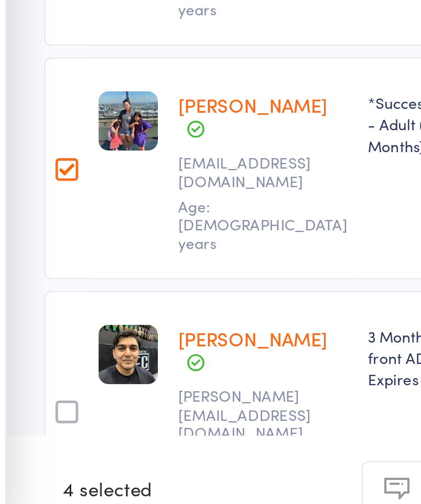
scroll to position [490, 0]
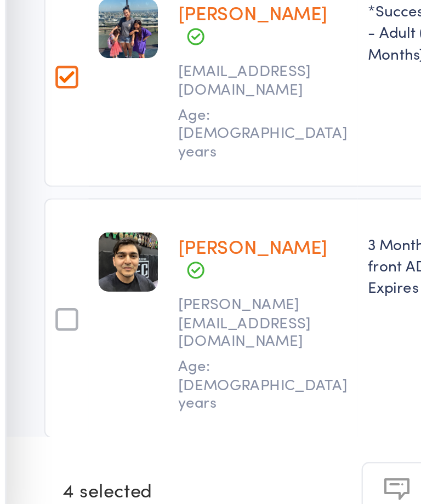
click at [43, 504] on div at bounding box center [48, 514] width 10 height 10
click at [45, 504] on input "checkbox" at bounding box center [45, 510] width 0 height 0
click at [43, 404] on div at bounding box center [48, 409] width 10 height 10
click at [45, 405] on input "checkbox" at bounding box center [45, 405] width 0 height 0
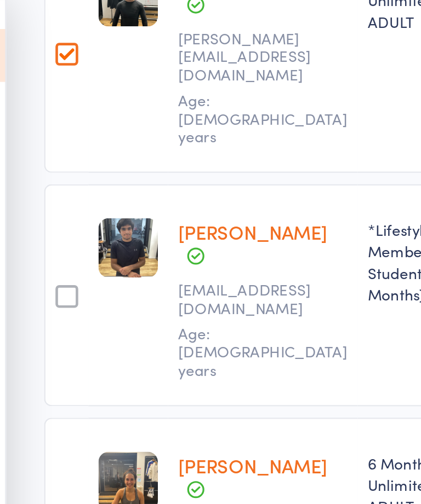
click at [43, 124] on div at bounding box center [48, 129] width 10 height 10
click at [45, 125] on input "checkbox" at bounding box center [45, 125] width 0 height 0
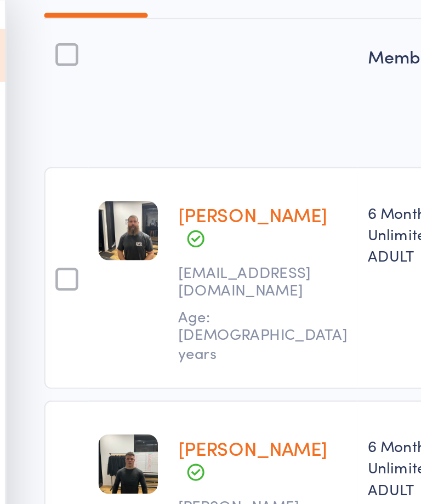
scroll to position [158, 0]
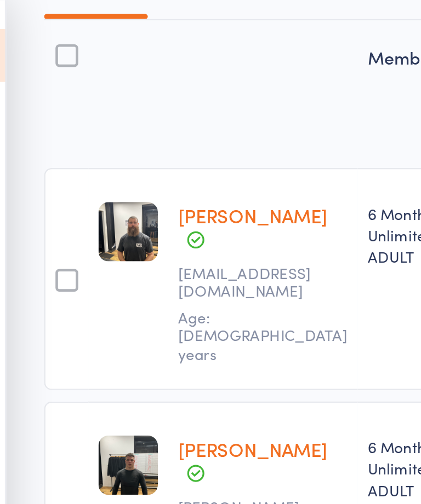
click at [43, 117] on div at bounding box center [48, 122] width 10 height 10
click at [45, 118] on input "checkbox" at bounding box center [45, 118] width 0 height 0
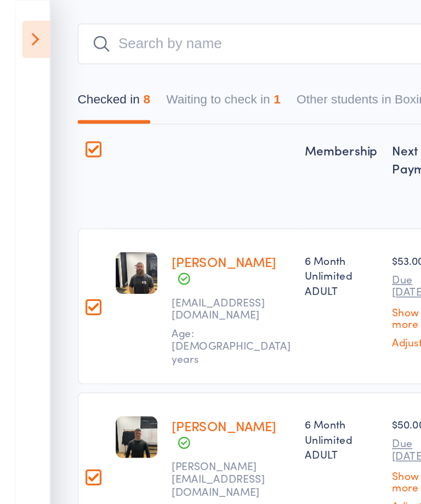
scroll to position [90, 0]
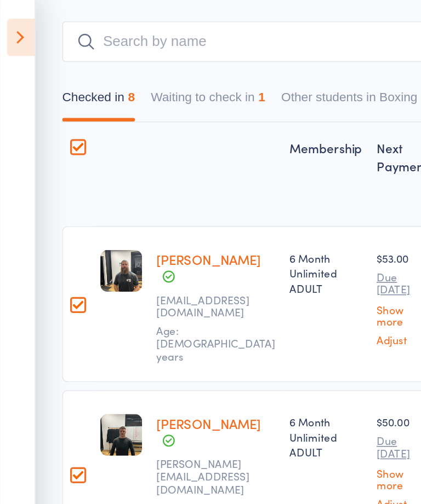
click at [10, 22] on icon at bounding box center [12, 24] width 17 height 23
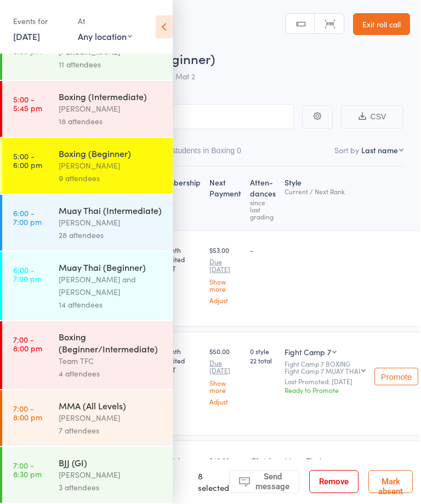
scroll to position [576, 0]
click at [48, 112] on link "5:00 - 5:45 pm Boxing (Intermediate) [PERSON_NAME] 18 attendees" at bounding box center [88, 109] width 170 height 56
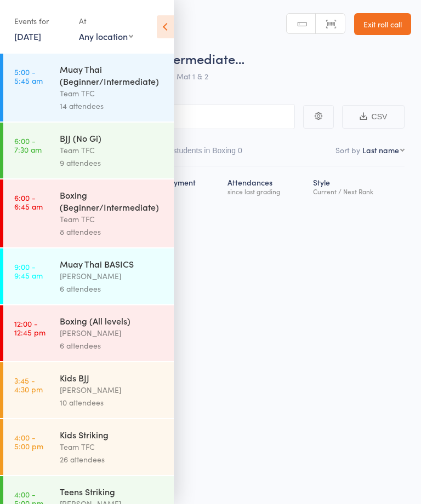
click at [39, 111] on link "5:00 - 5:45 am Muay Thai (Beginner/Intermediate) Team TFC 14 attendees" at bounding box center [88, 88] width 170 height 68
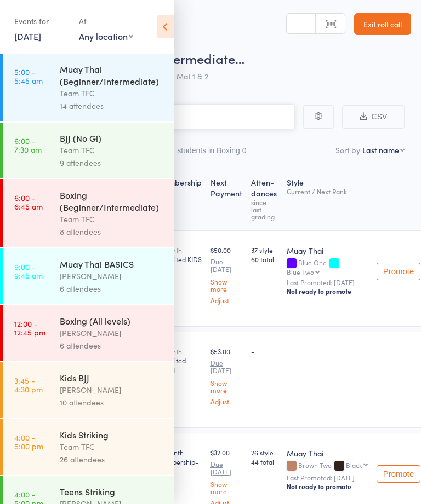
click at [216, 129] on input "search" at bounding box center [155, 116] width 278 height 25
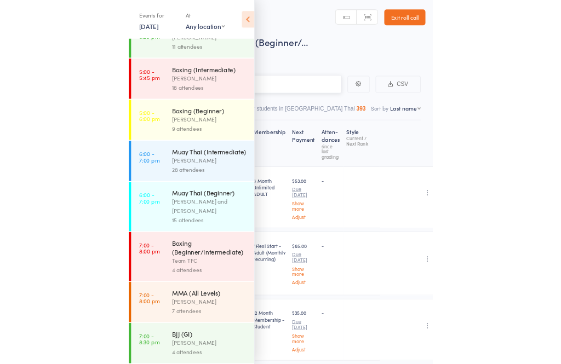
scroll to position [570, 0]
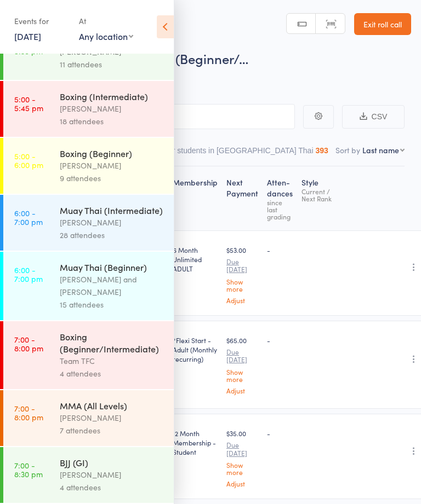
click at [51, 123] on link "5:00 - 5:45 pm Boxing (Intermediate) [PERSON_NAME] 18 attendees" at bounding box center [88, 109] width 170 height 56
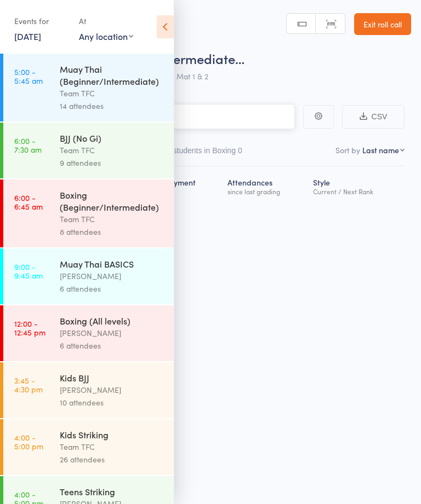
click at [237, 122] on input "search" at bounding box center [155, 116] width 278 height 25
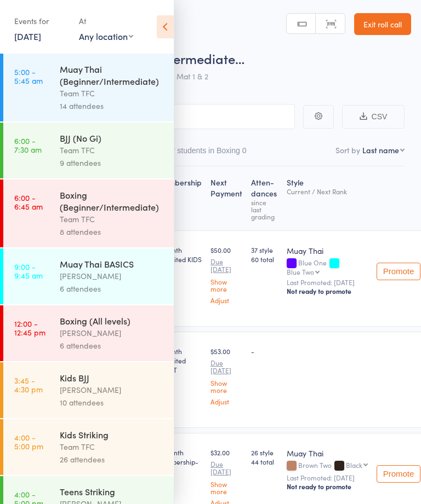
click at [164, 31] on icon at bounding box center [165, 26] width 17 height 23
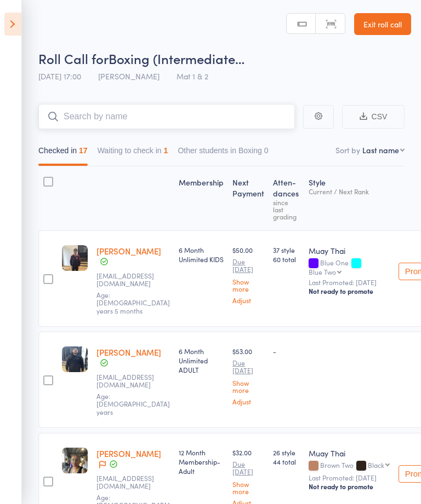
click at [212, 129] on input "search" at bounding box center [166, 116] width 256 height 25
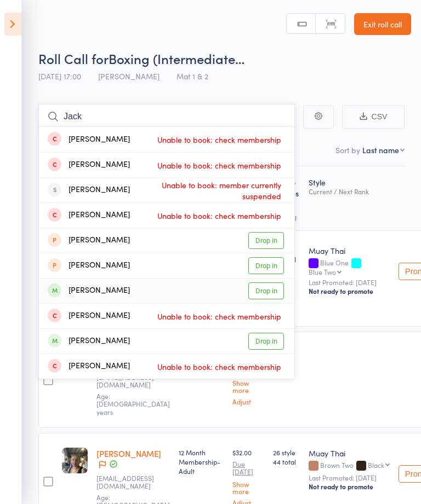
type input "Jack"
click at [82, 290] on div "[PERSON_NAME]" at bounding box center [89, 291] width 82 height 13
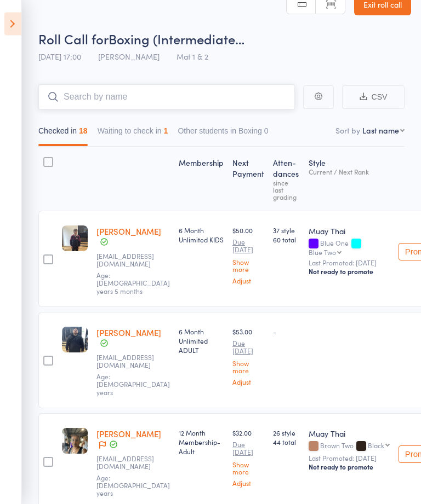
scroll to position [19, 0]
click at [95, 95] on input "search" at bounding box center [166, 97] width 256 height 25
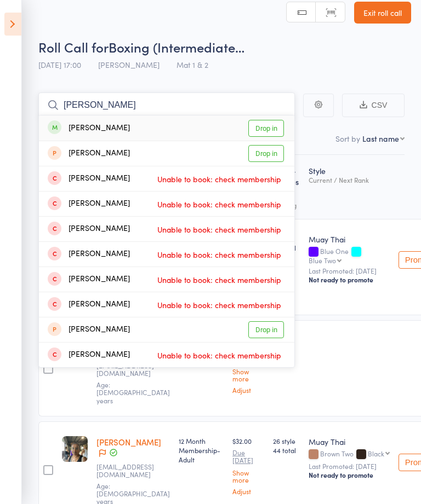
scroll to position [0, 0]
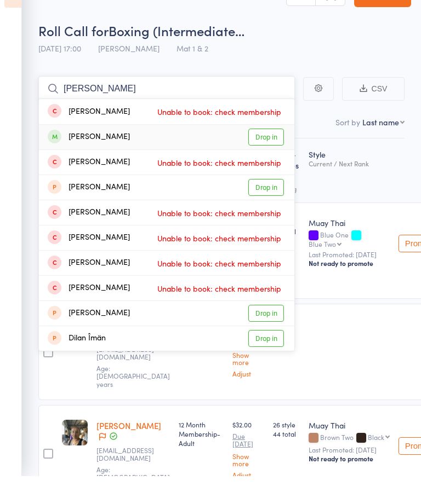
type input "[PERSON_NAME]"
click at [107, 159] on div "[PERSON_NAME]" at bounding box center [89, 165] width 82 height 13
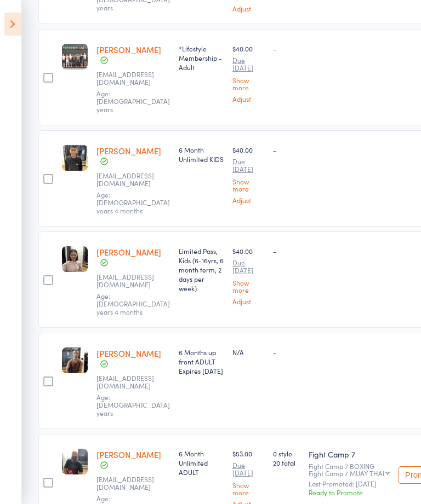
scroll to position [1414, 0]
